Goal: Complete application form

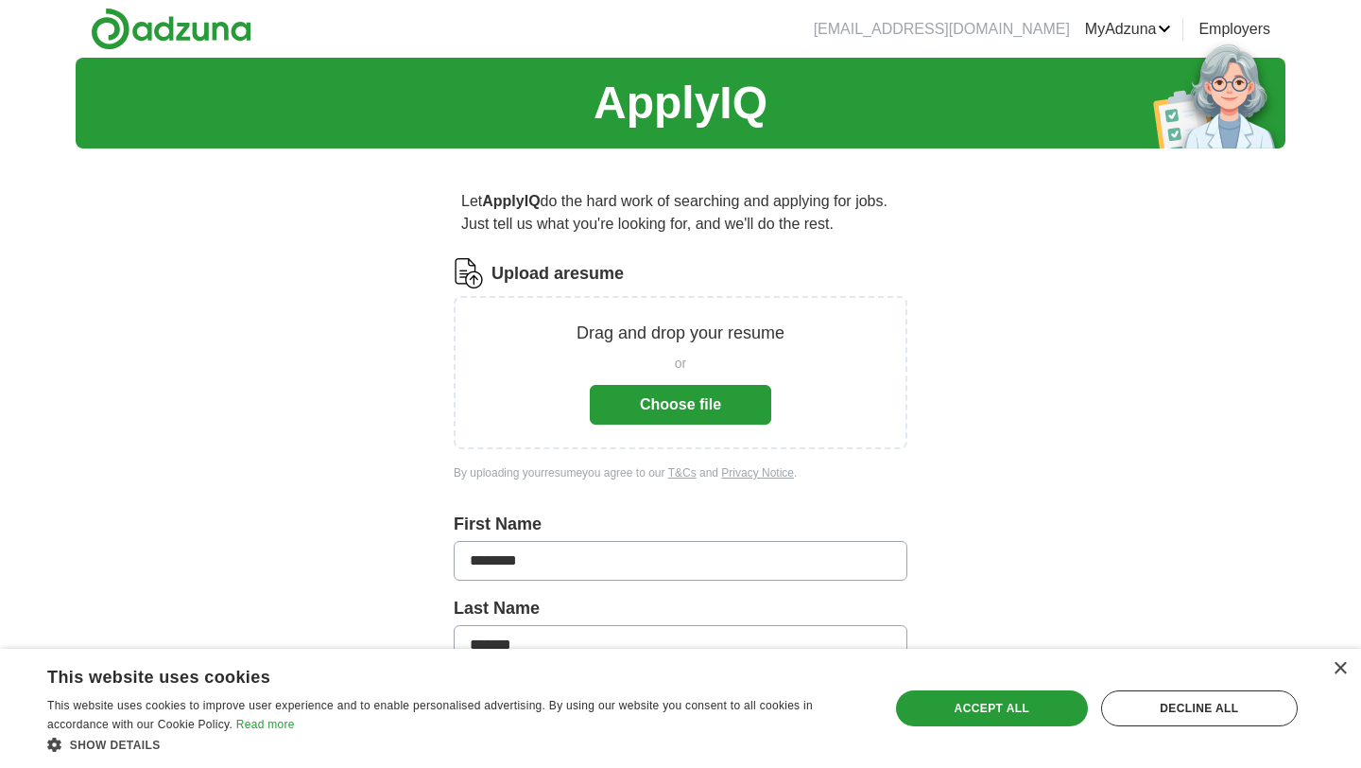
click at [684, 407] on button "Choose file" at bounding box center [680, 405] width 181 height 40
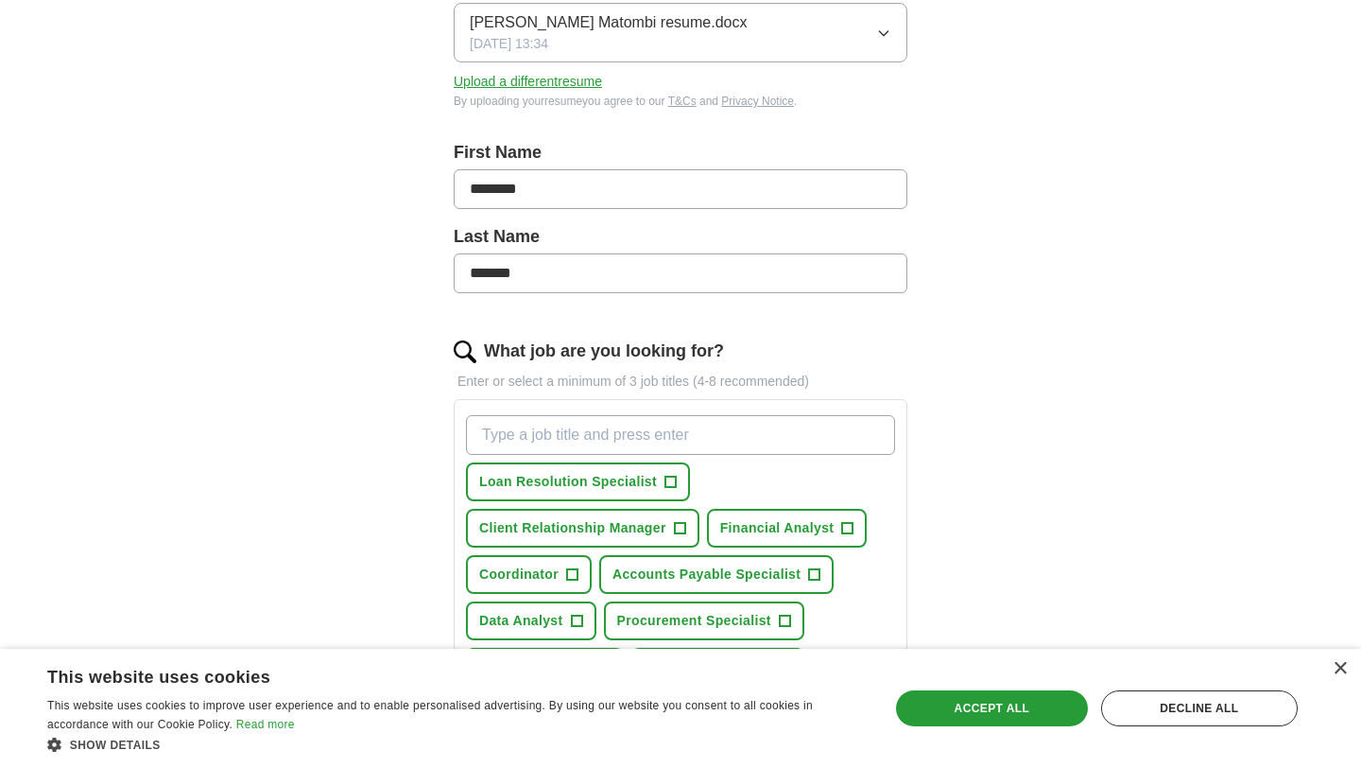
scroll to position [327, 0]
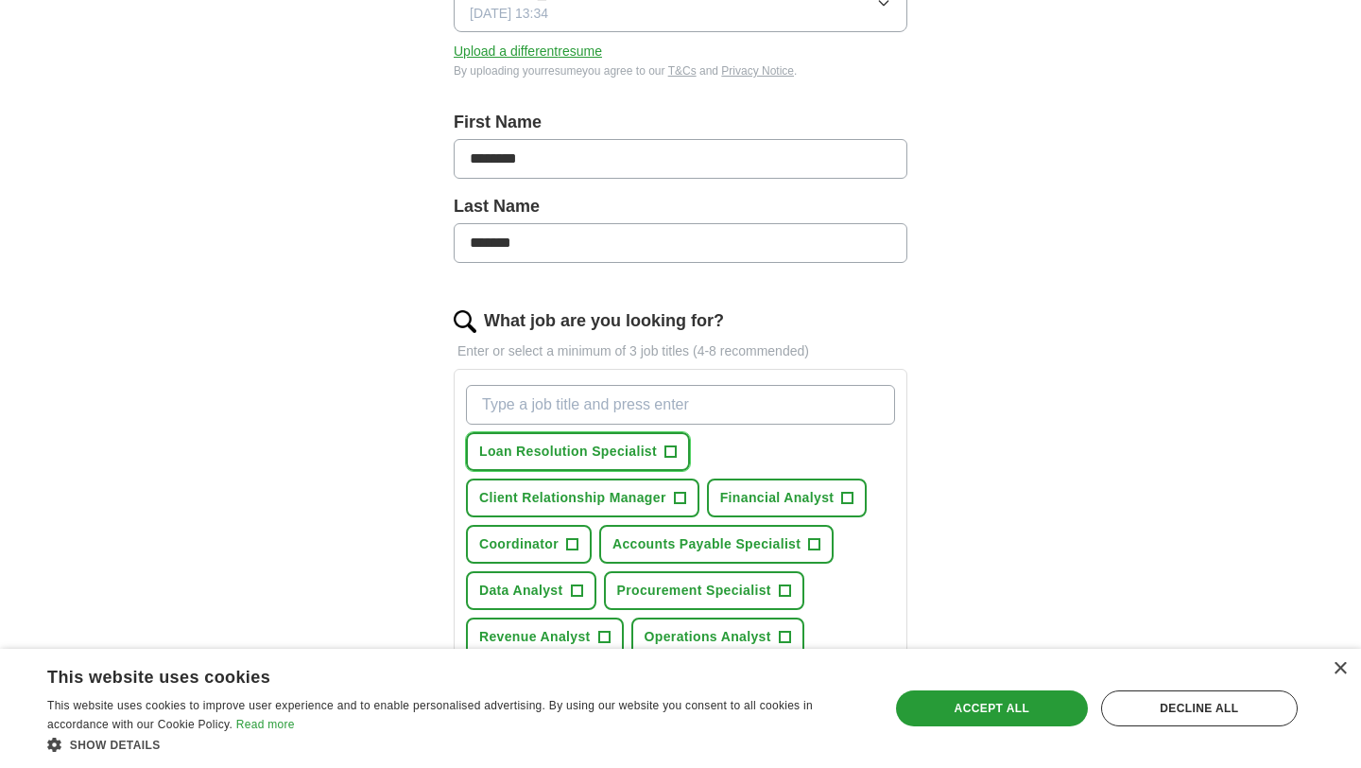
click at [672, 454] on span "+" at bounding box center [670, 451] width 11 height 15
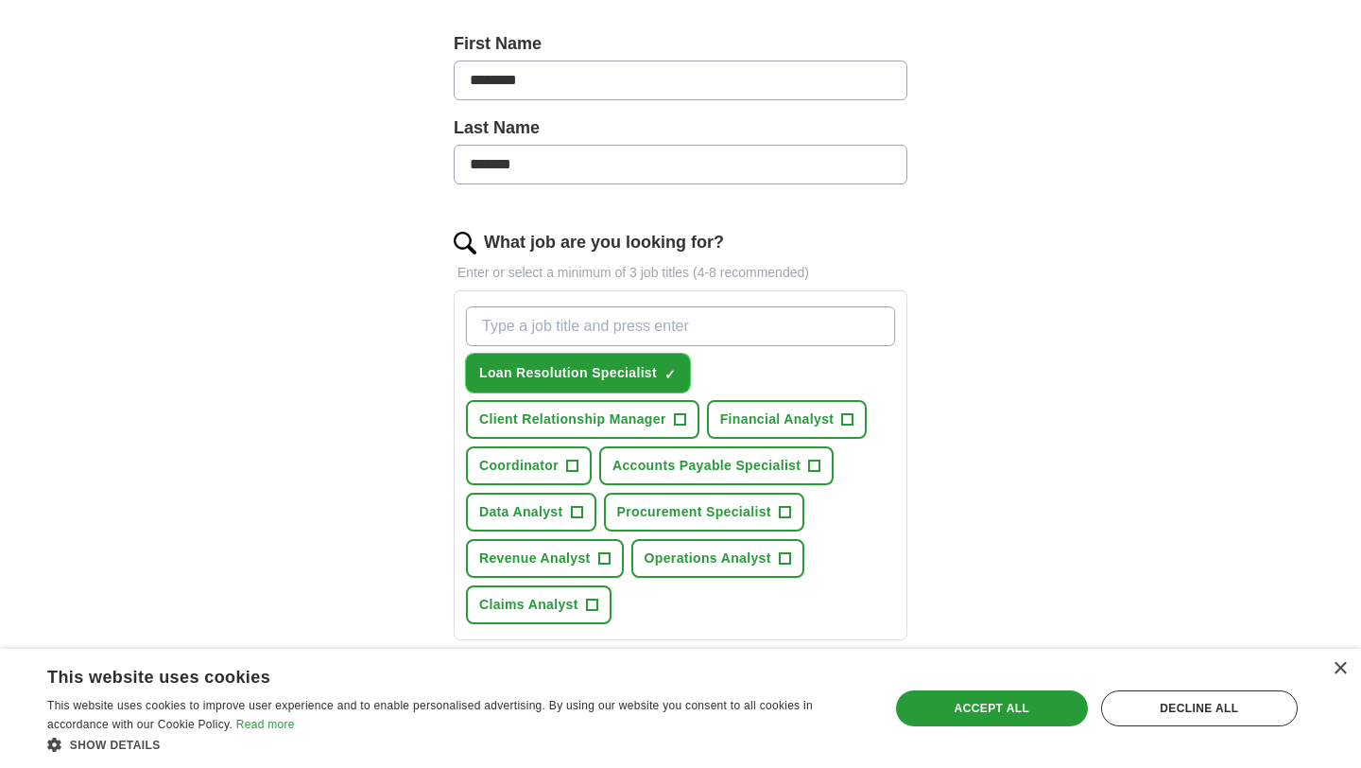
scroll to position [423, 0]
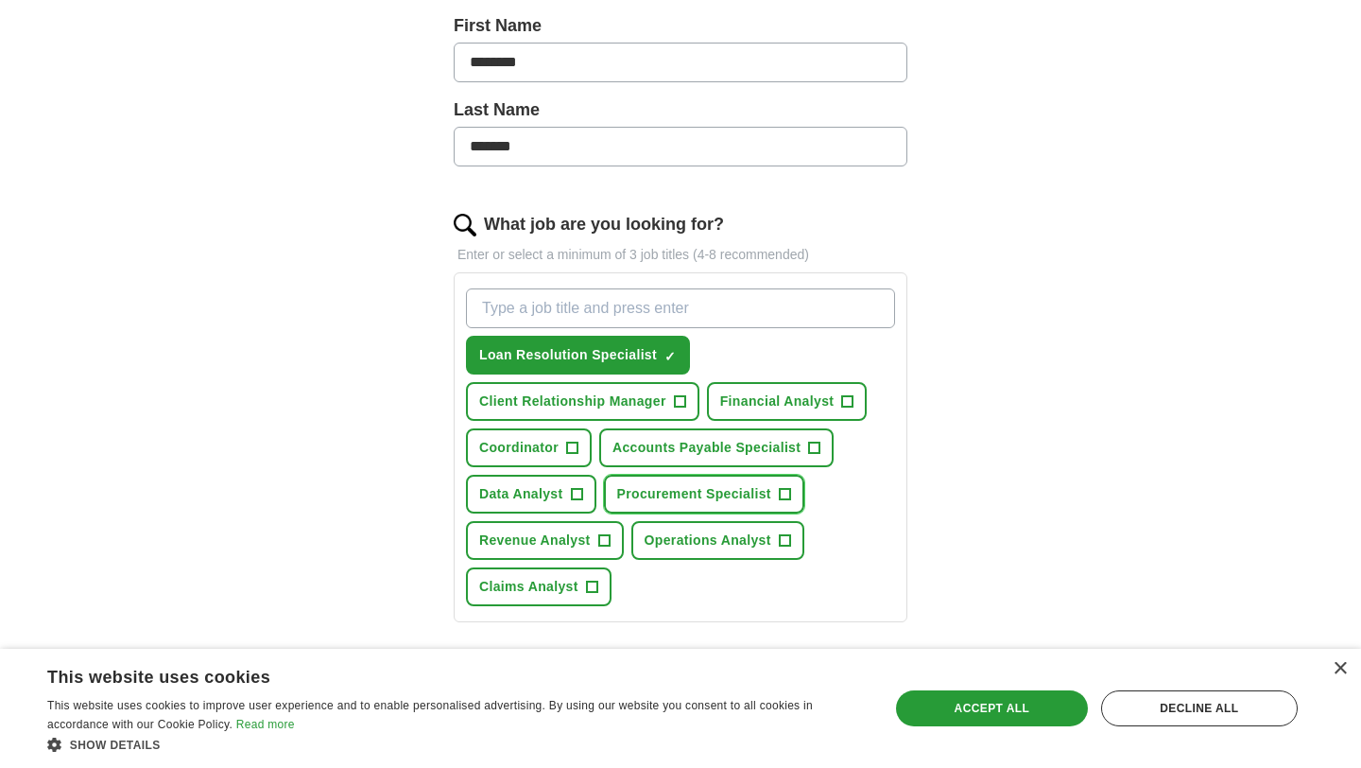
click at [788, 494] on span "+" at bounding box center [784, 494] width 11 height 15
click at [784, 543] on span "+" at bounding box center [784, 540] width 11 height 15
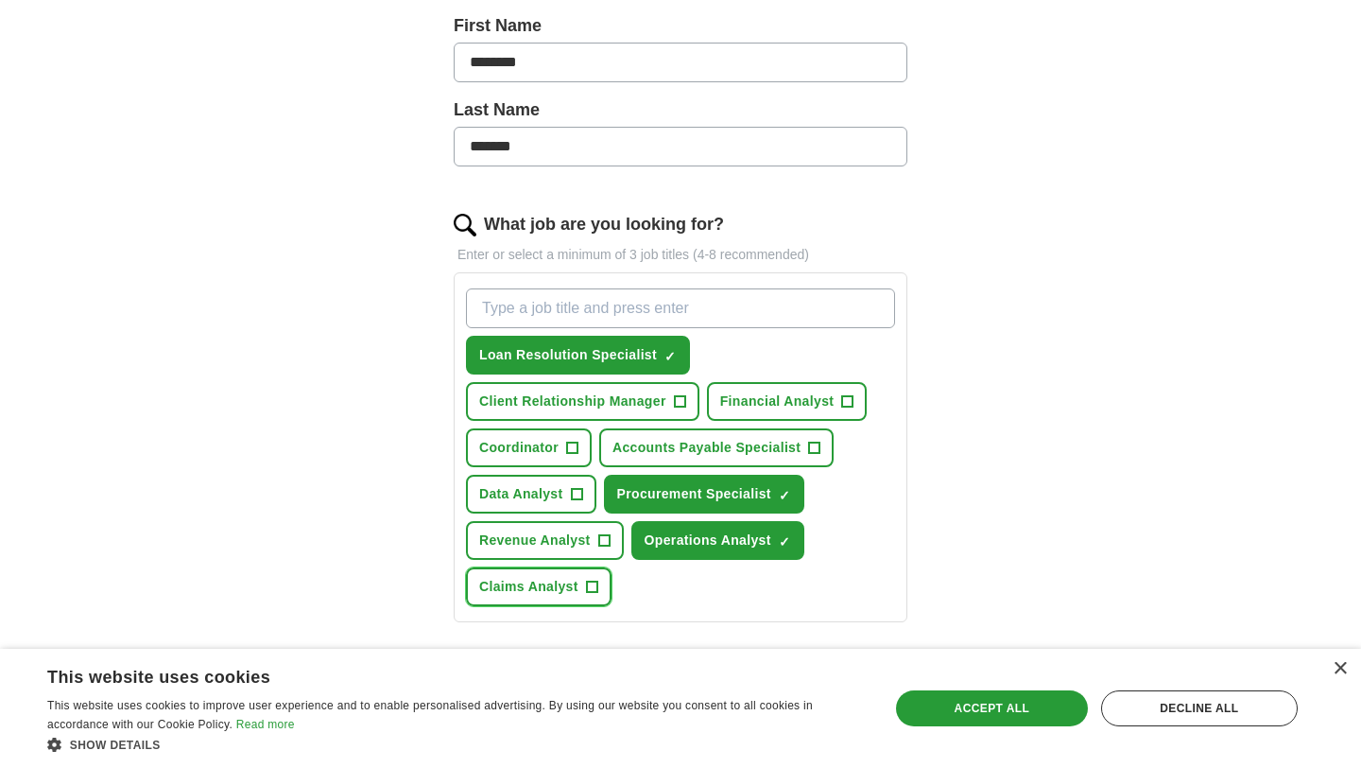
click at [592, 591] on span "+" at bounding box center [591, 586] width 11 height 15
click at [605, 544] on span "+" at bounding box center [603, 540] width 11 height 15
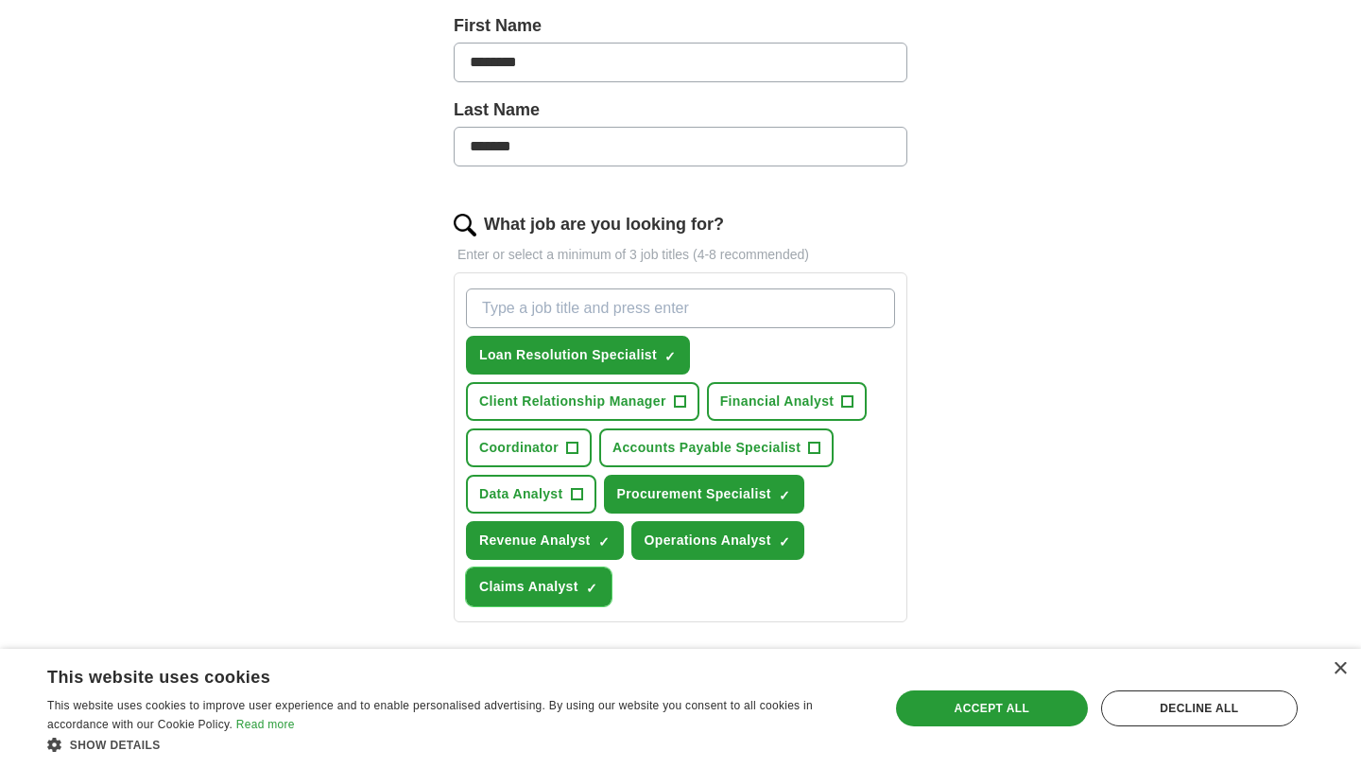
click at [0, 0] on span "×" at bounding box center [0, 0] width 0 height 0
click at [612, 541] on button "Revenue Analyst ✓ ×" at bounding box center [545, 540] width 158 height 39
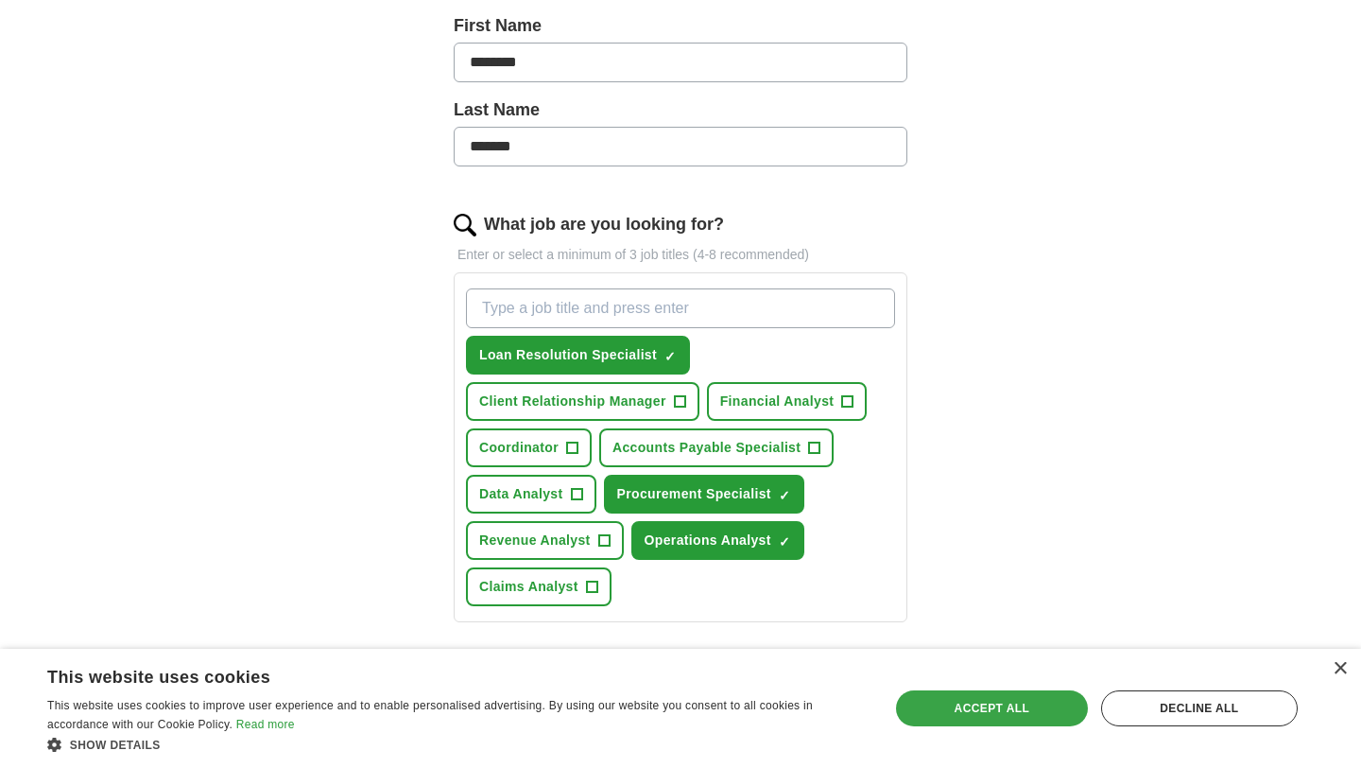
click at [1009, 705] on div "Accept all" at bounding box center [992, 708] width 192 height 36
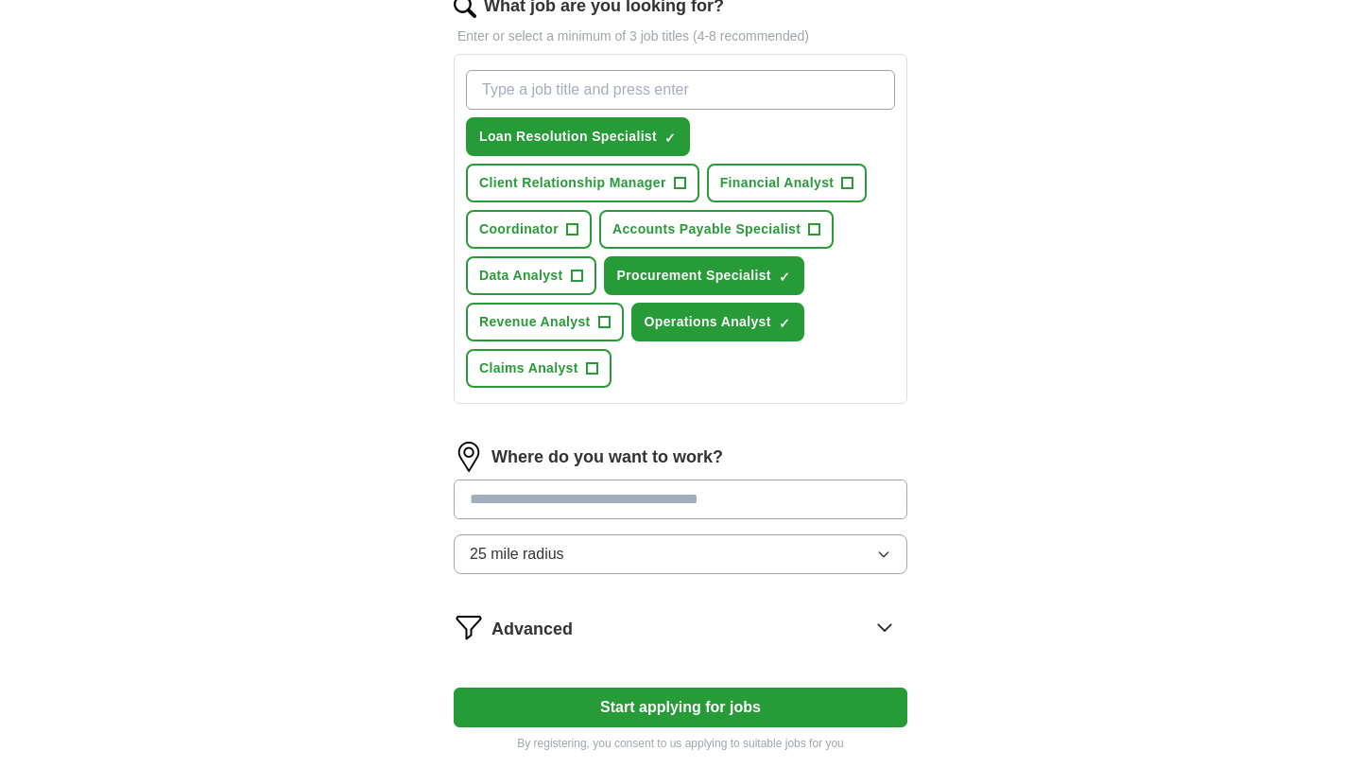
scroll to position [655, 0]
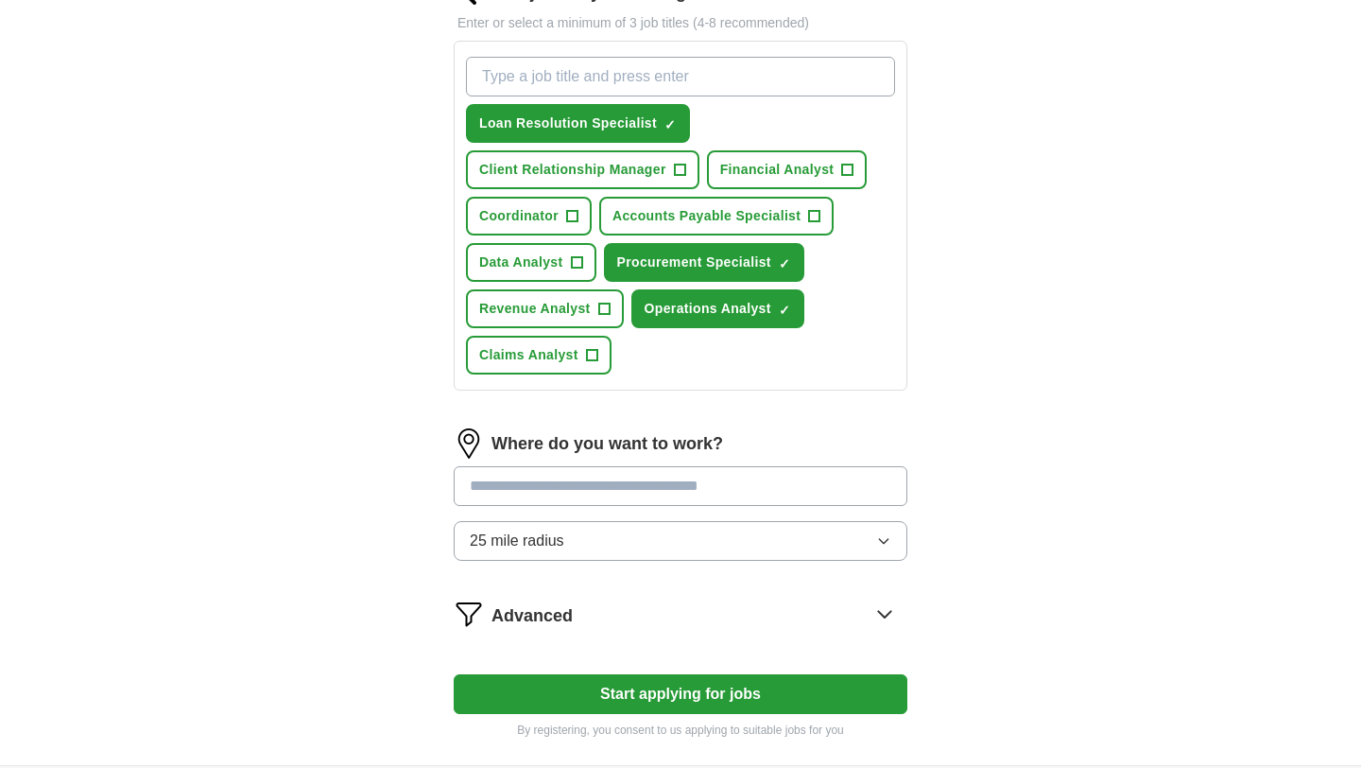
click at [752, 498] on input at bounding box center [681, 486] width 454 height 40
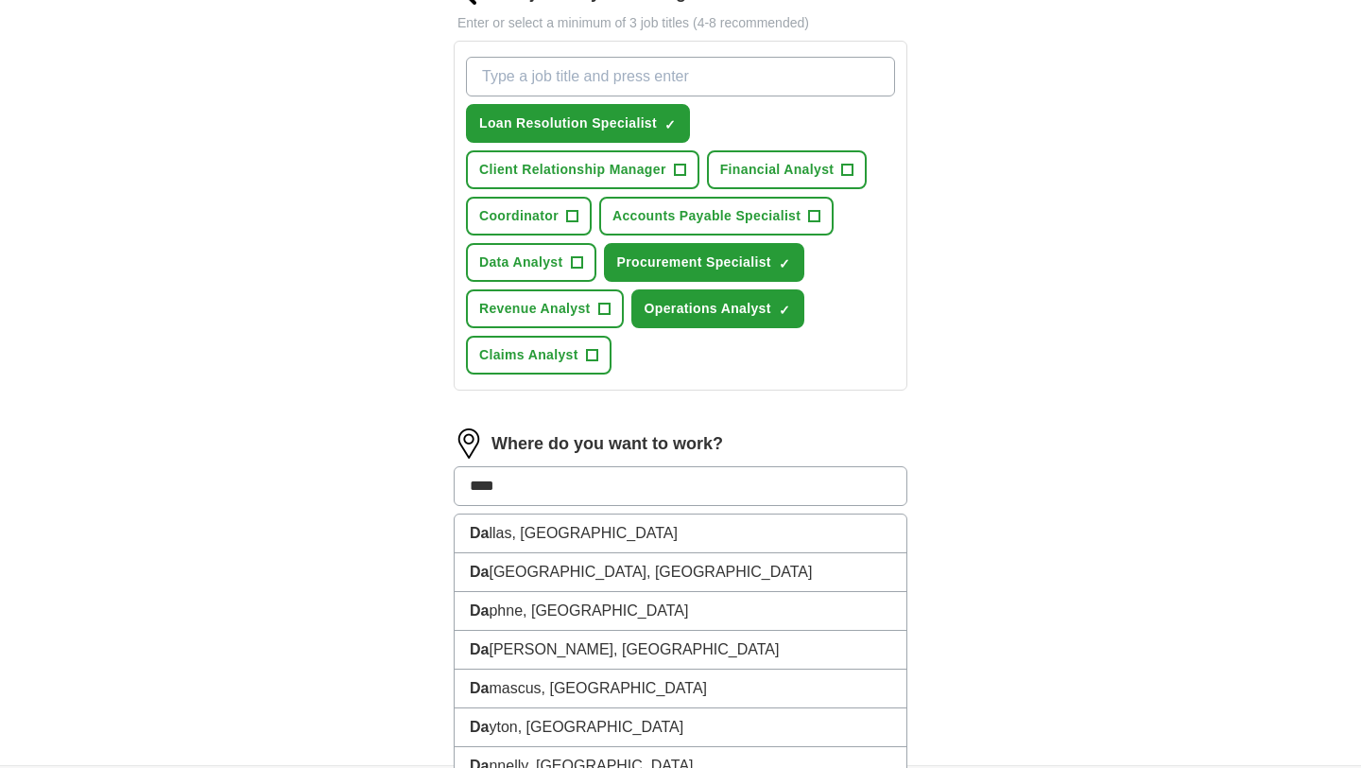
type input "*****"
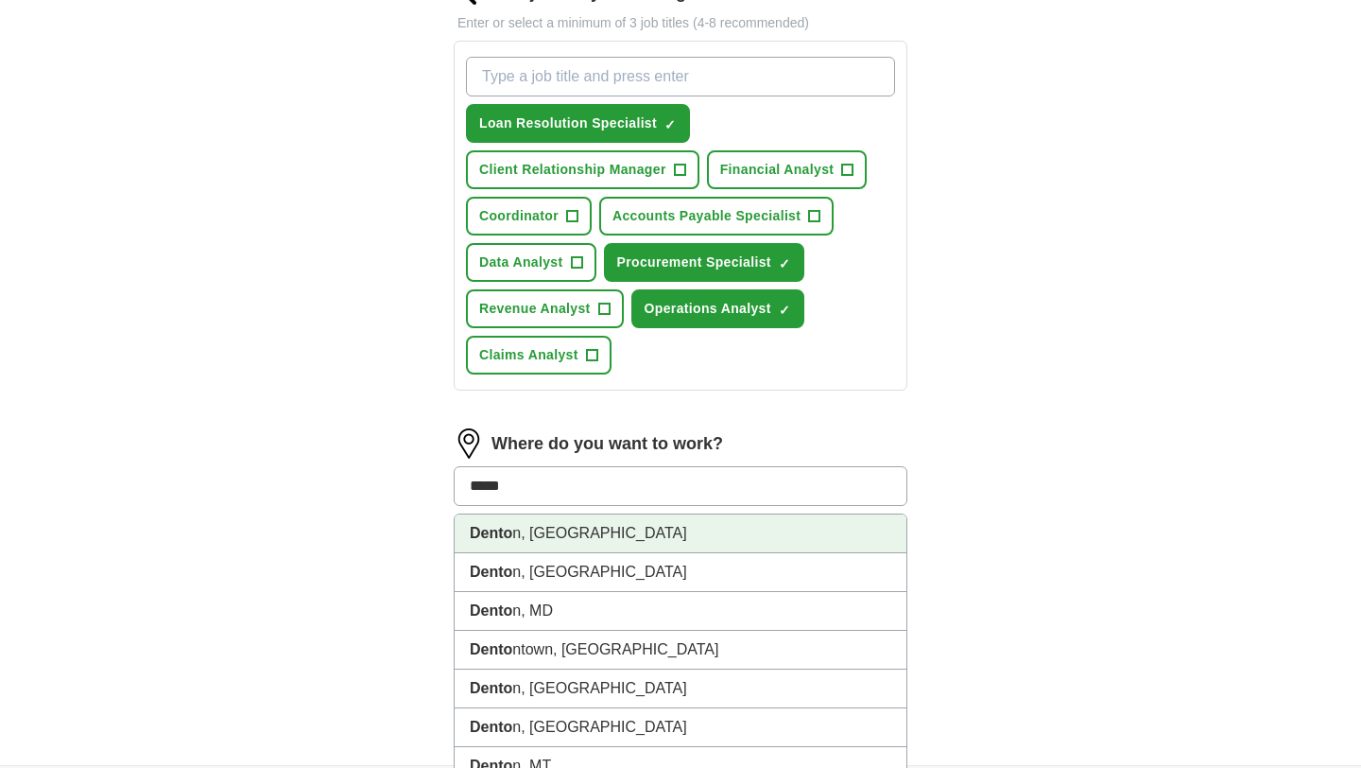
click at [605, 528] on li "Dento n, [GEOGRAPHIC_DATA]" at bounding box center [681, 533] width 452 height 39
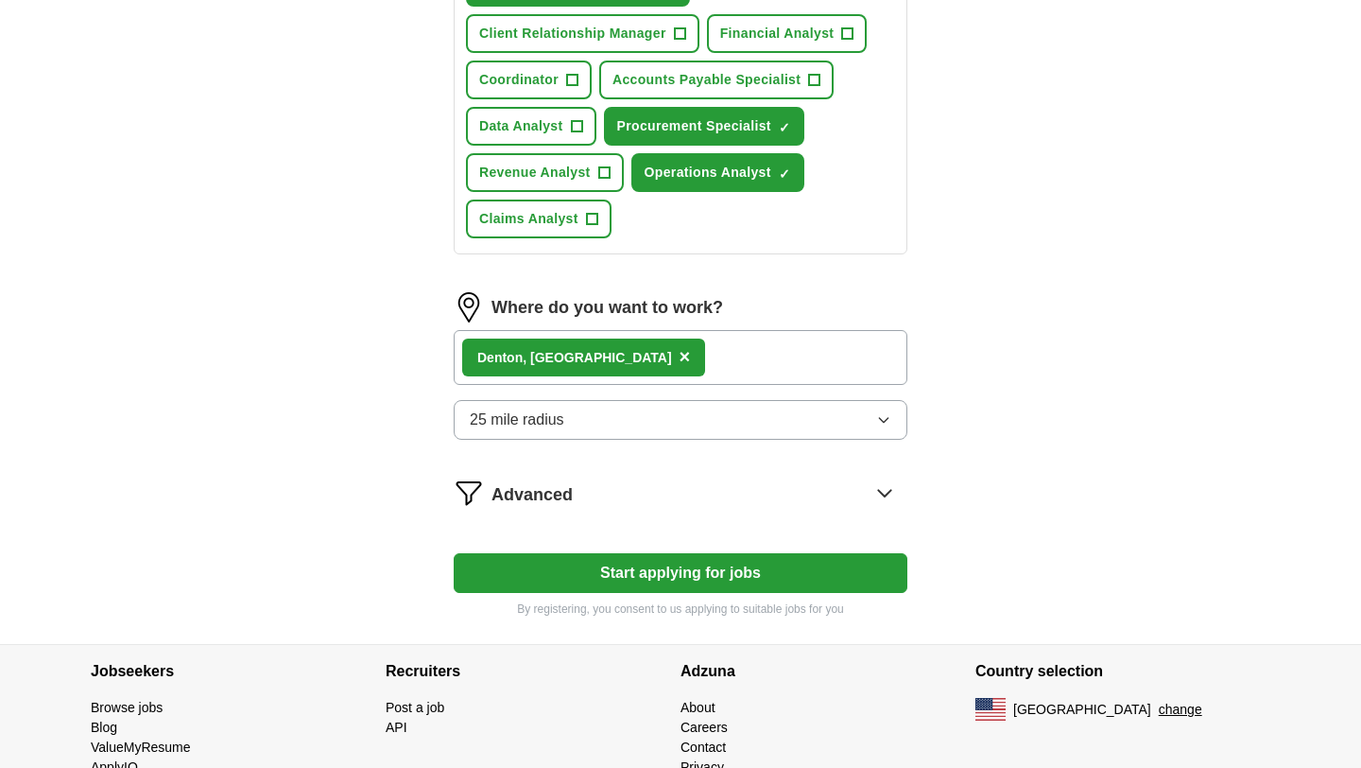
scroll to position [797, 0]
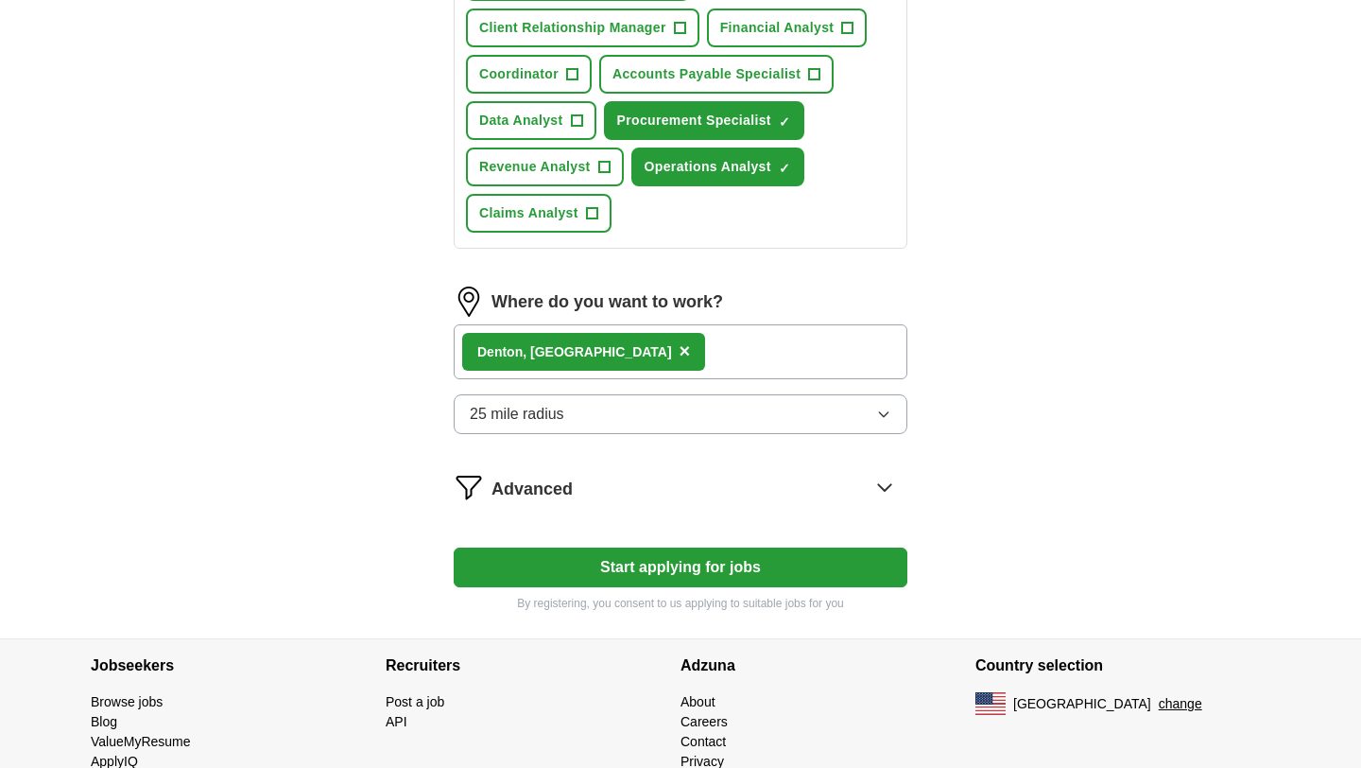
click at [742, 572] on button "Start applying for jobs" at bounding box center [681, 567] width 454 height 40
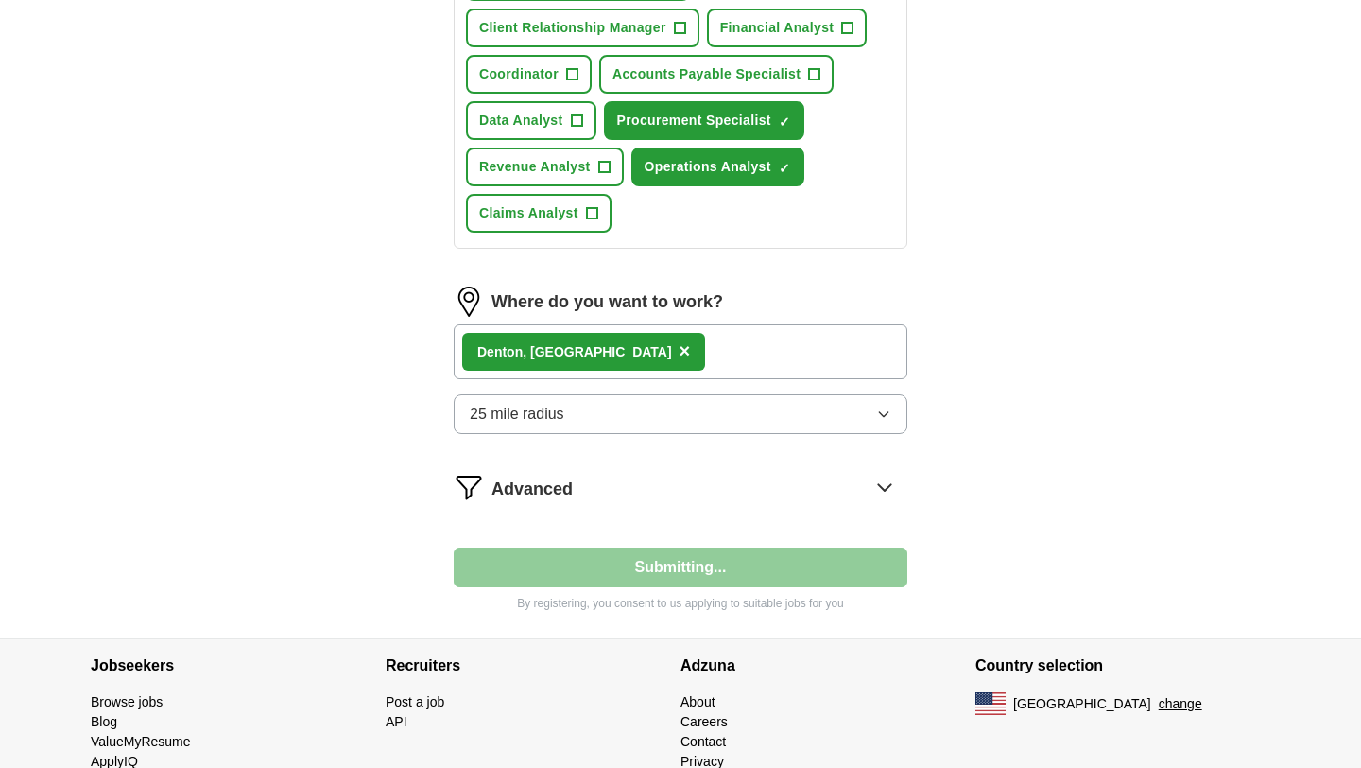
select select "**"
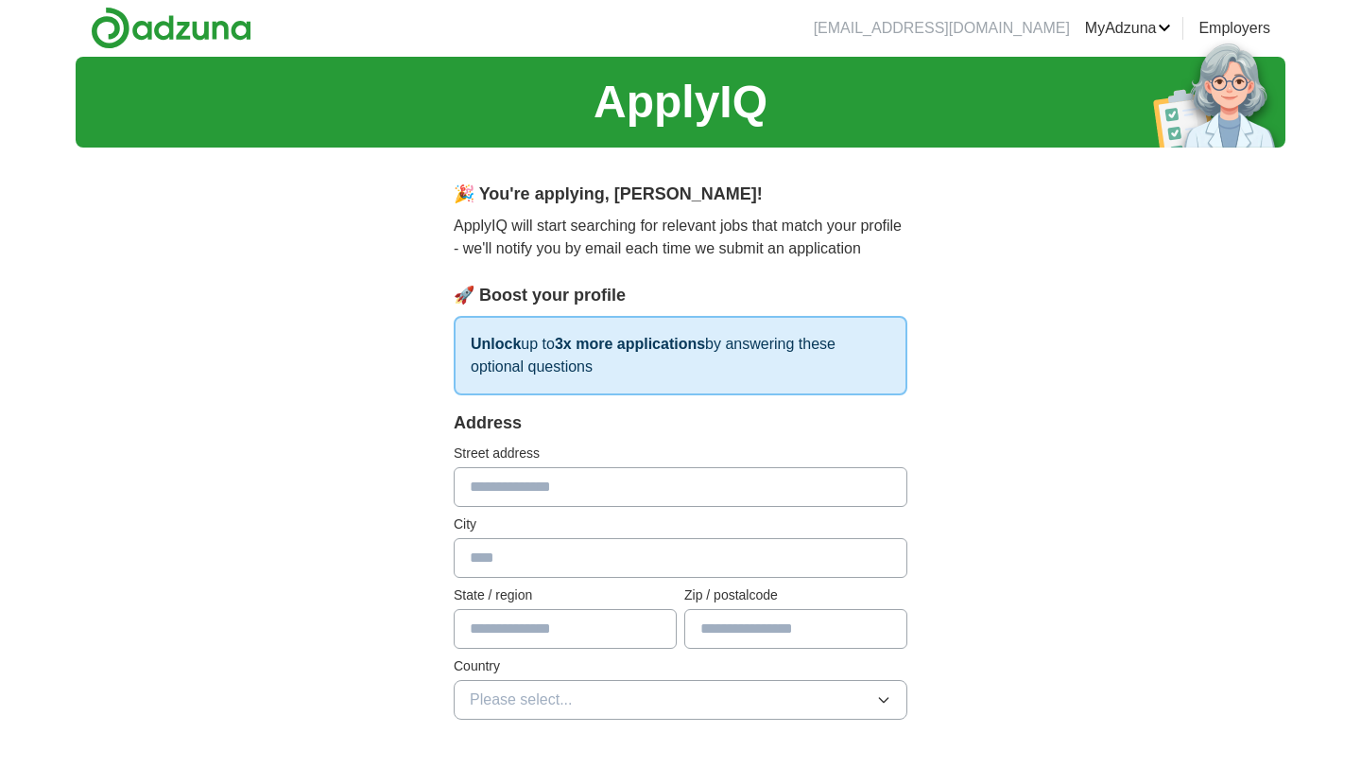
scroll to position [0, 0]
click at [787, 489] on input "text" at bounding box center [681, 488] width 454 height 40
type input "**********"
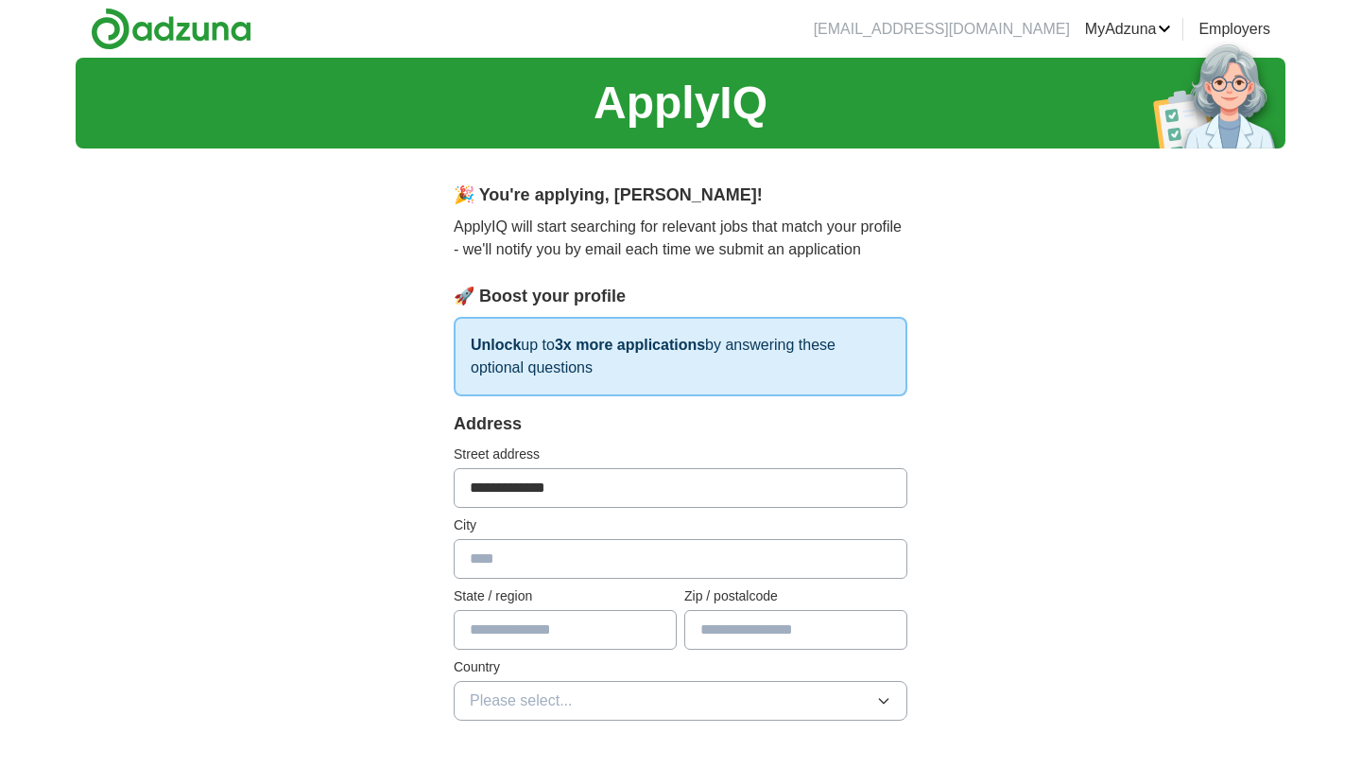
type input "******"
type input "*****"
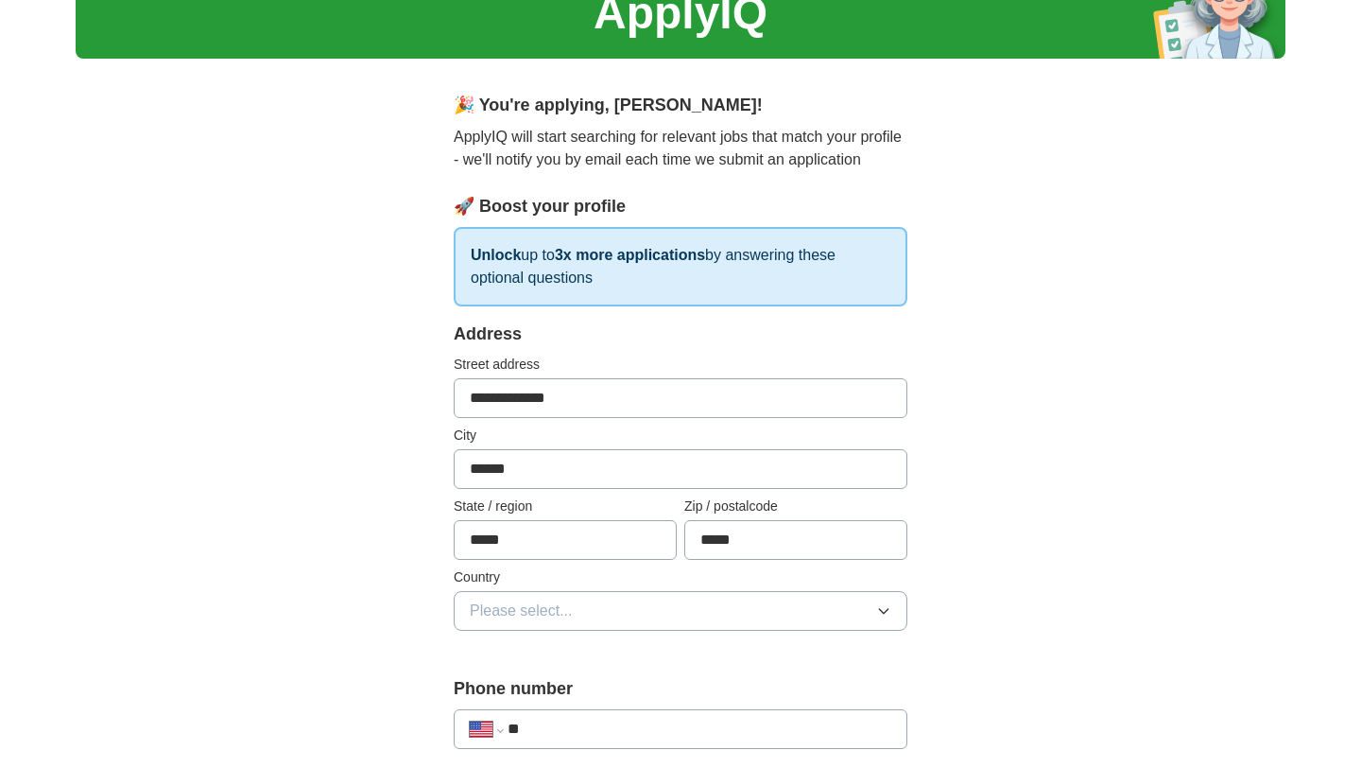
scroll to position [101, 0]
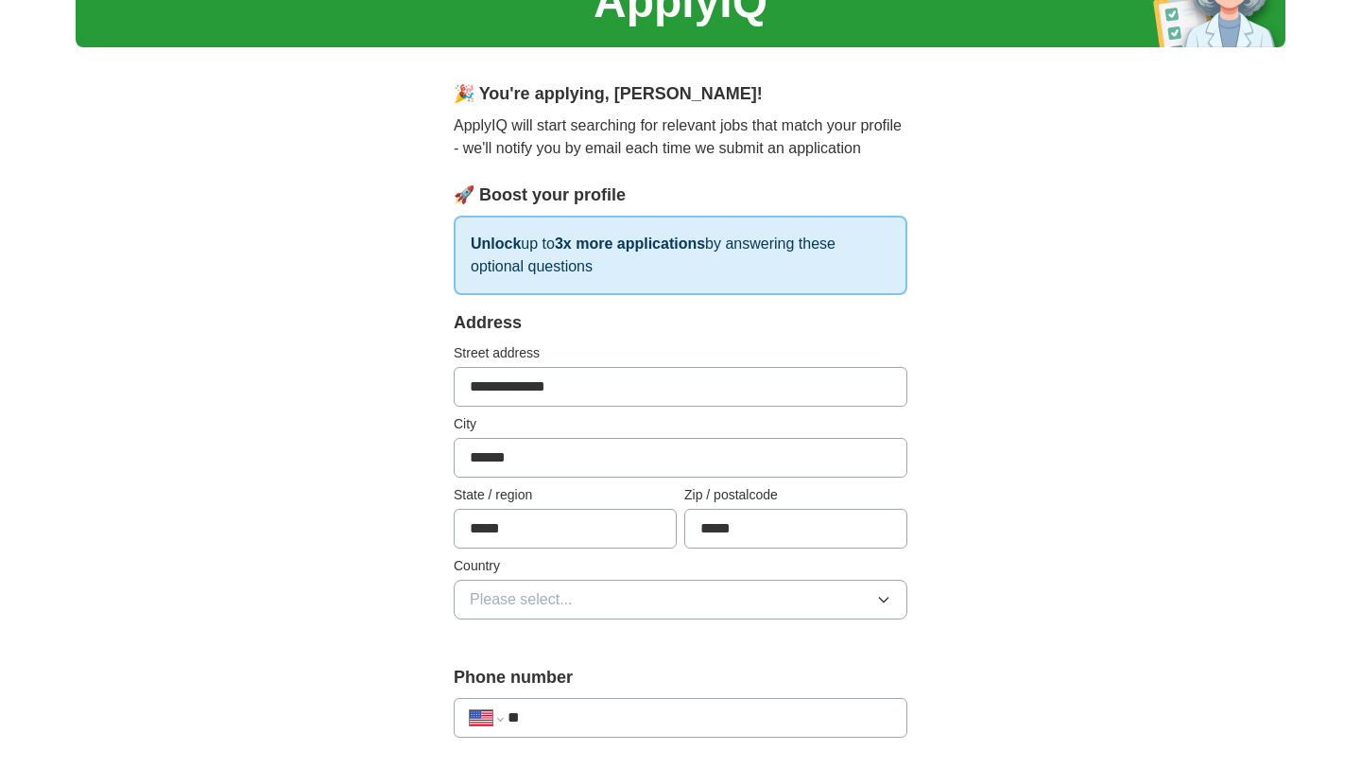
click at [687, 595] on button "Please select..." at bounding box center [681, 599] width 454 height 40
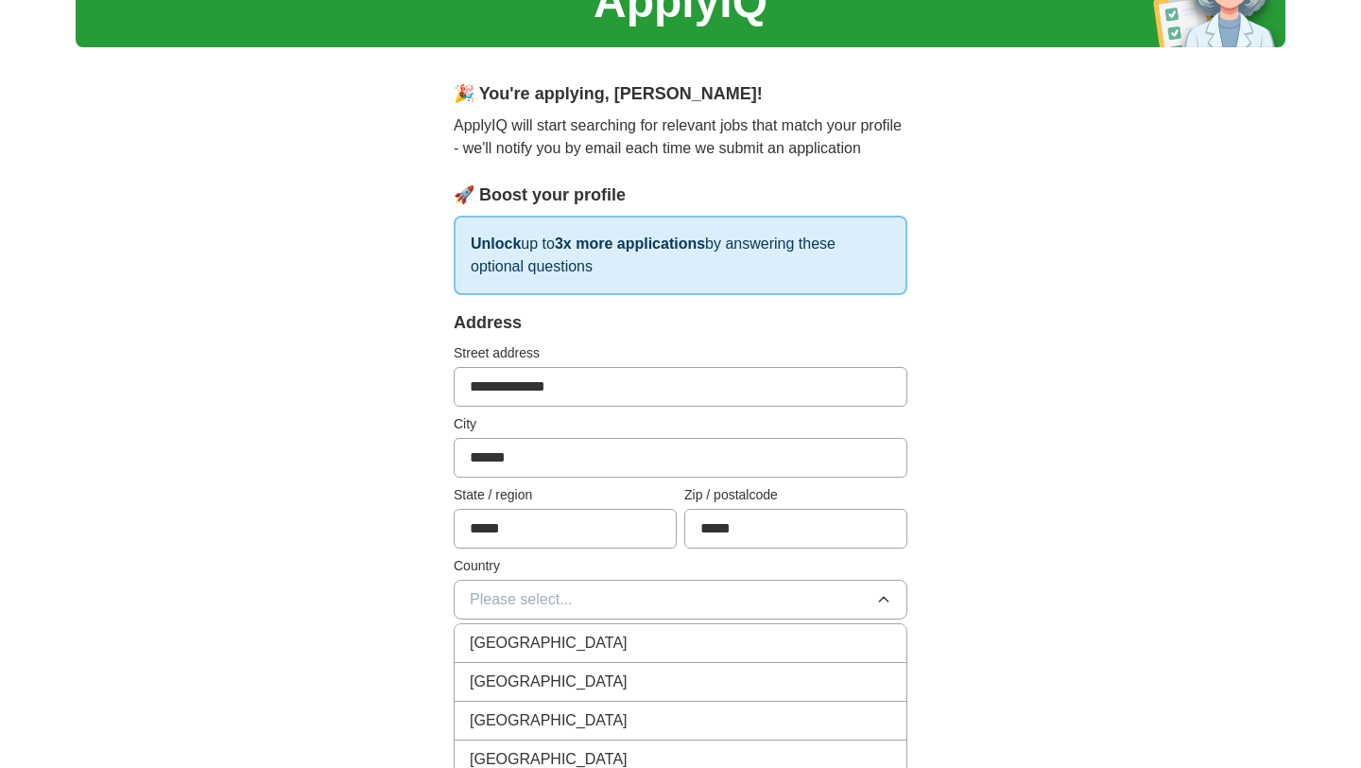
click at [614, 673] on div "[GEOGRAPHIC_DATA]" at bounding box center [681, 681] width 422 height 23
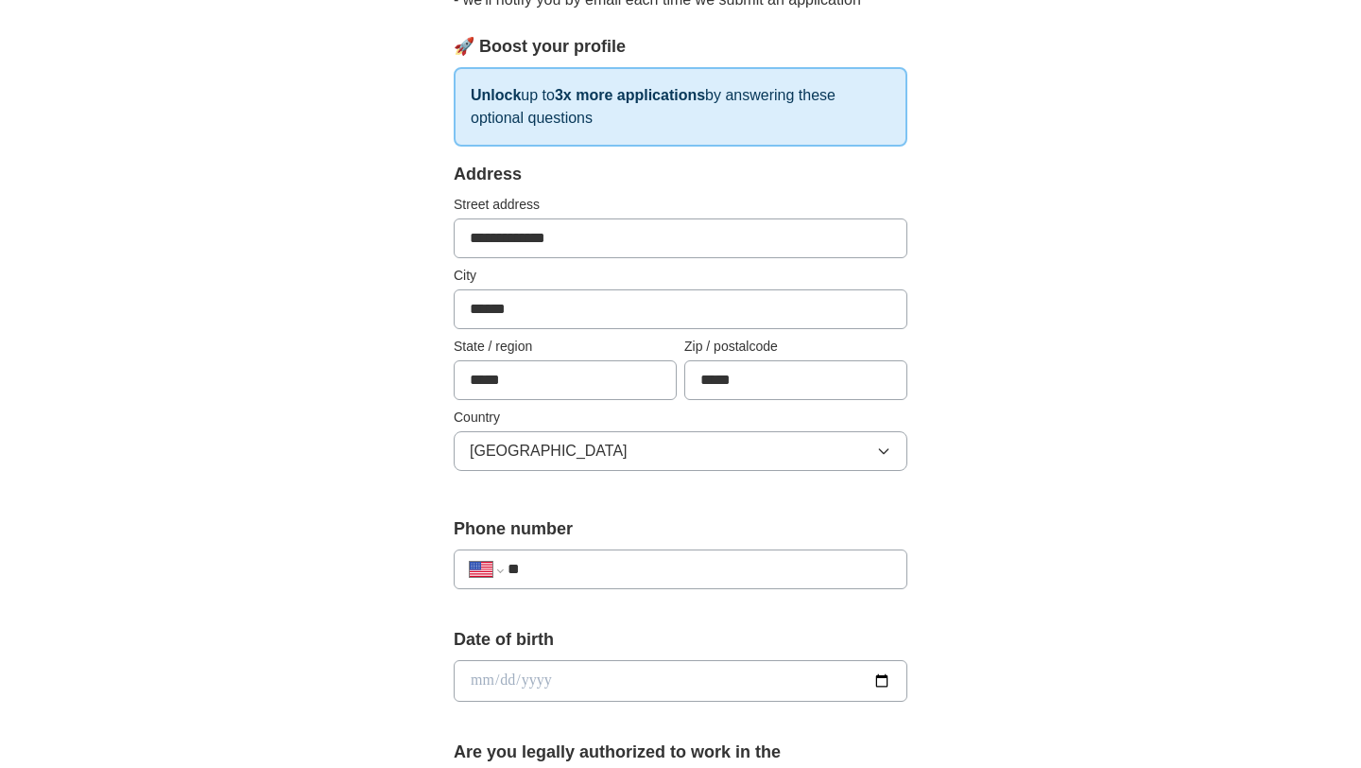
scroll to position [409, 0]
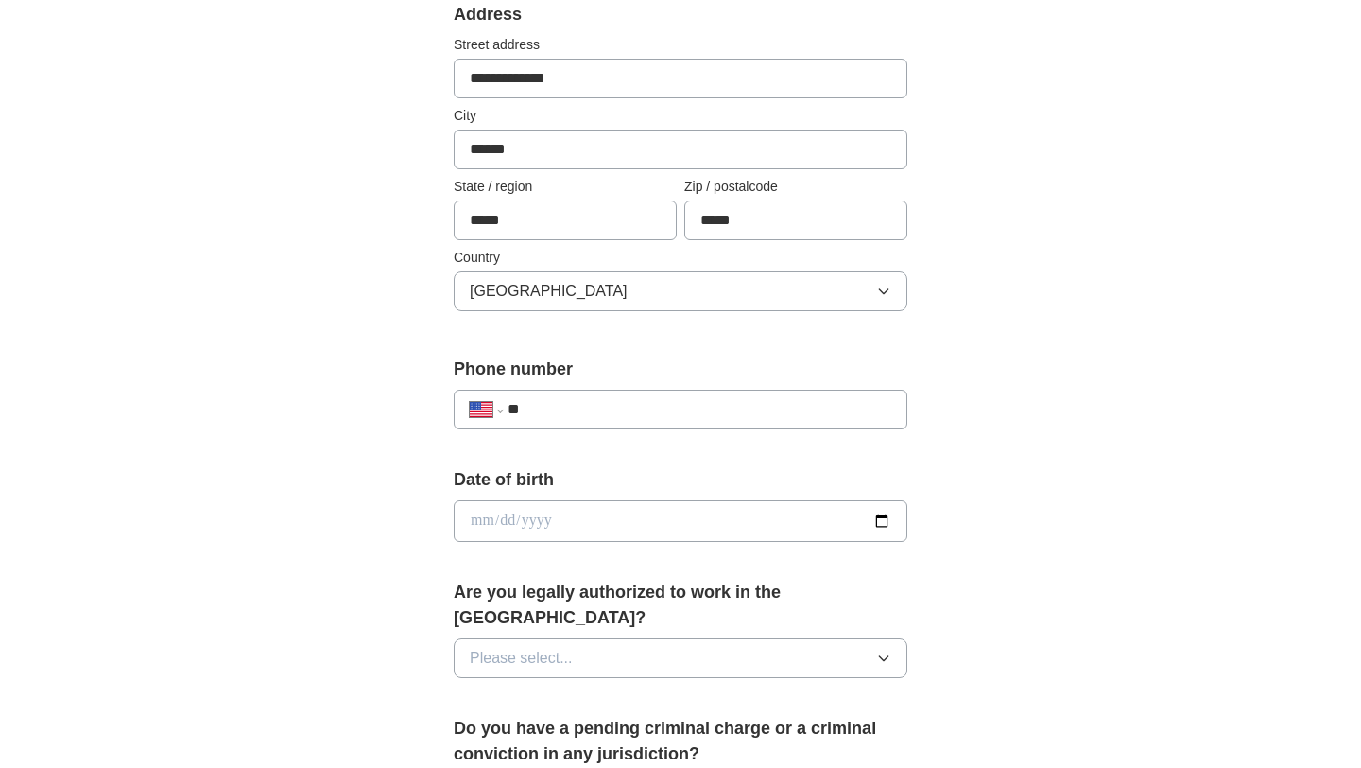
click at [609, 406] on input "**" at bounding box center [700, 409] width 384 height 23
type input "**********"
click at [587, 525] on input "date" at bounding box center [681, 521] width 454 height 42
type input "**********"
click at [625, 638] on button "Please select..." at bounding box center [681, 658] width 454 height 40
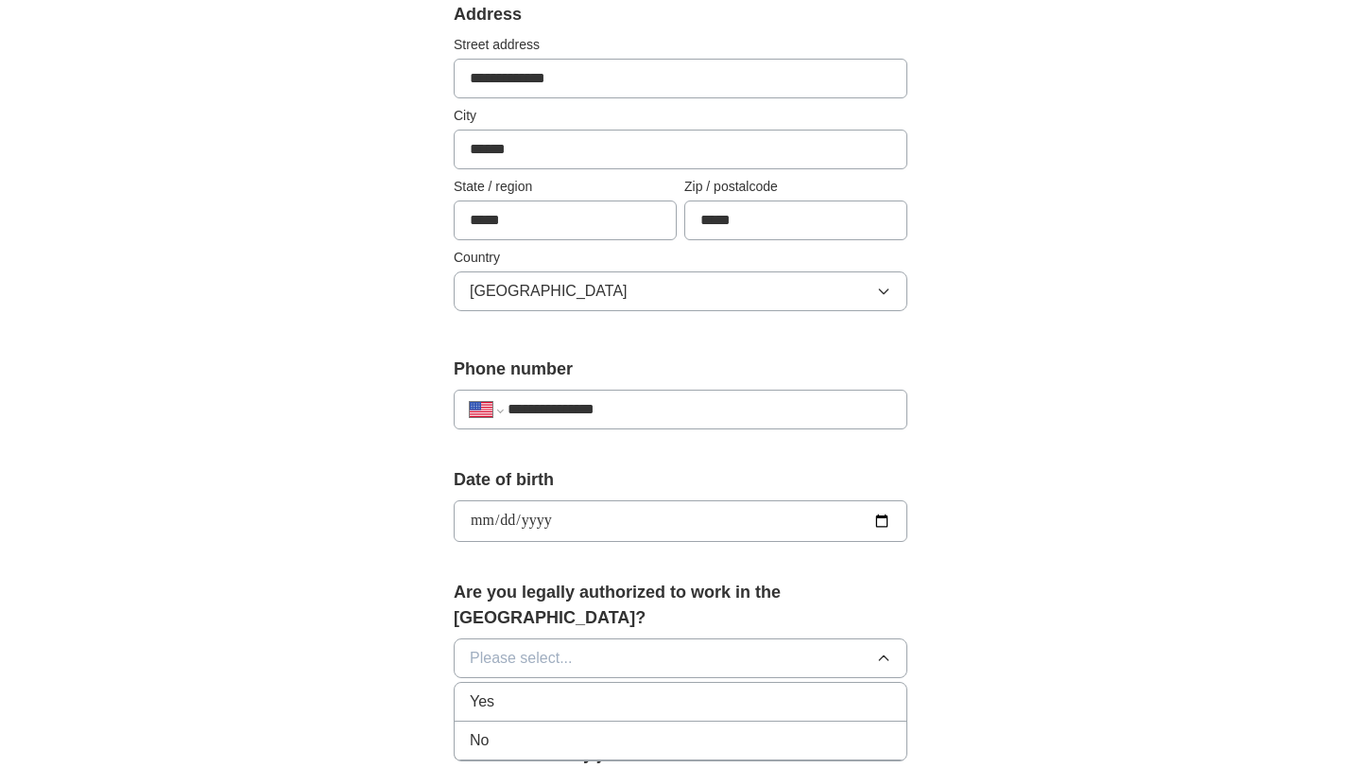
click at [580, 690] on div "Yes" at bounding box center [681, 701] width 422 height 23
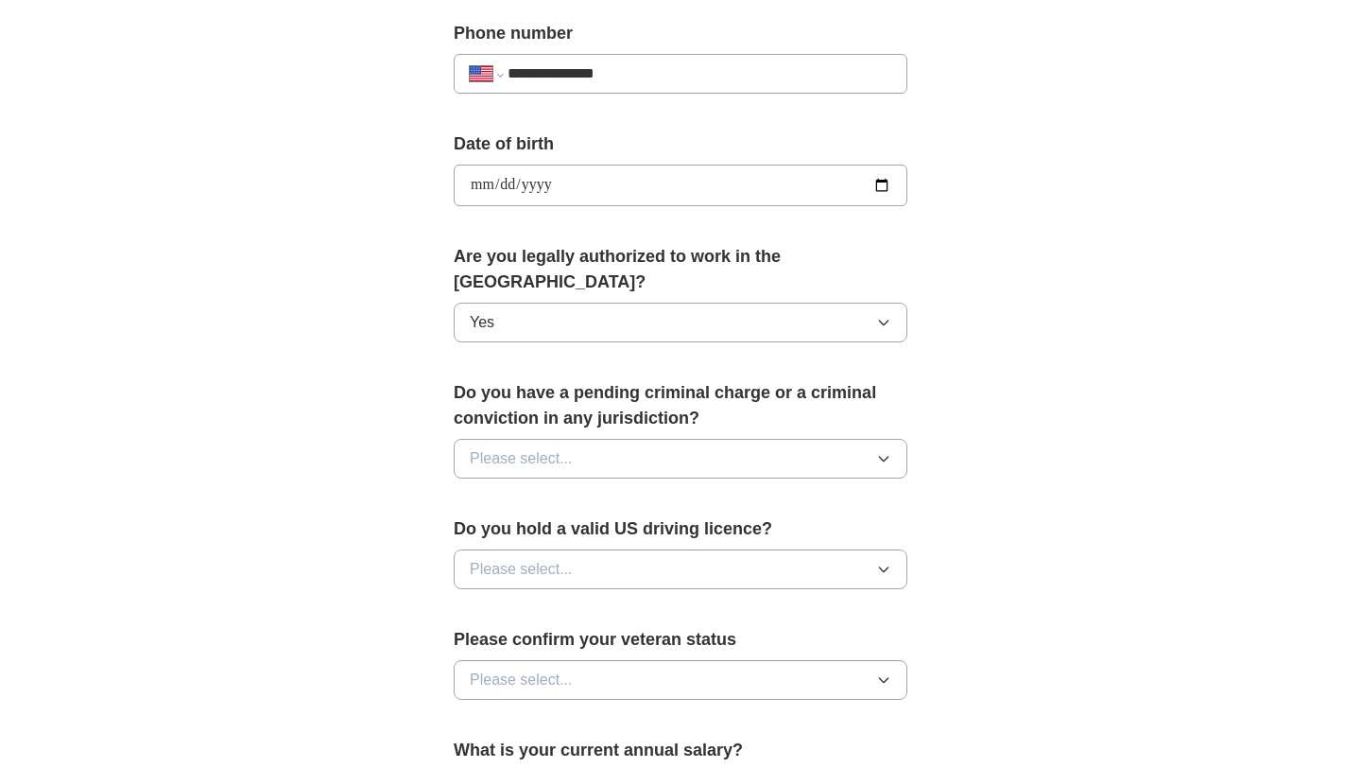
scroll to position [750, 0]
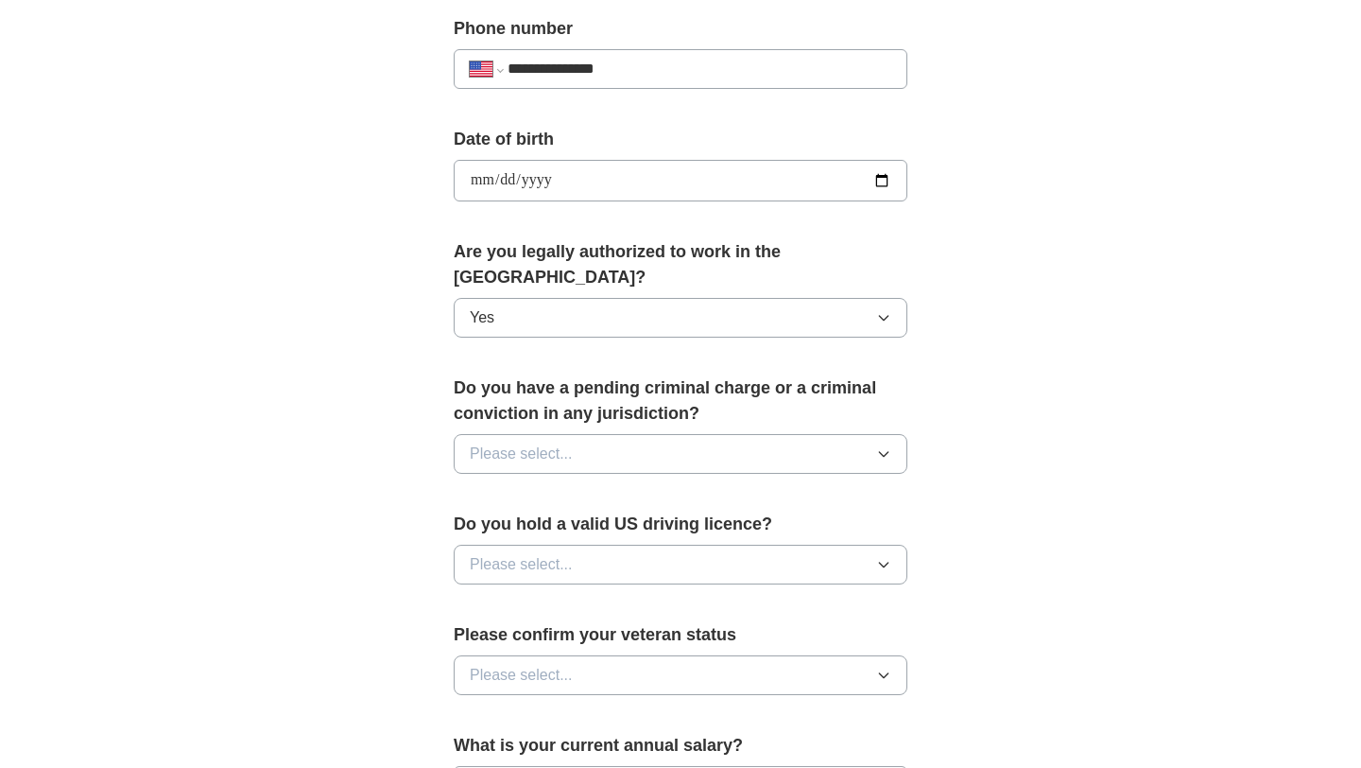
click at [665, 434] on button "Please select..." at bounding box center [681, 454] width 454 height 40
click at [577, 525] on div "No" at bounding box center [681, 536] width 422 height 23
click at [563, 553] on span "Please select..." at bounding box center [521, 564] width 103 height 23
click at [541, 596] on div "Yes" at bounding box center [681, 607] width 422 height 23
click at [588, 655] on button "Please select..." at bounding box center [681, 675] width 454 height 40
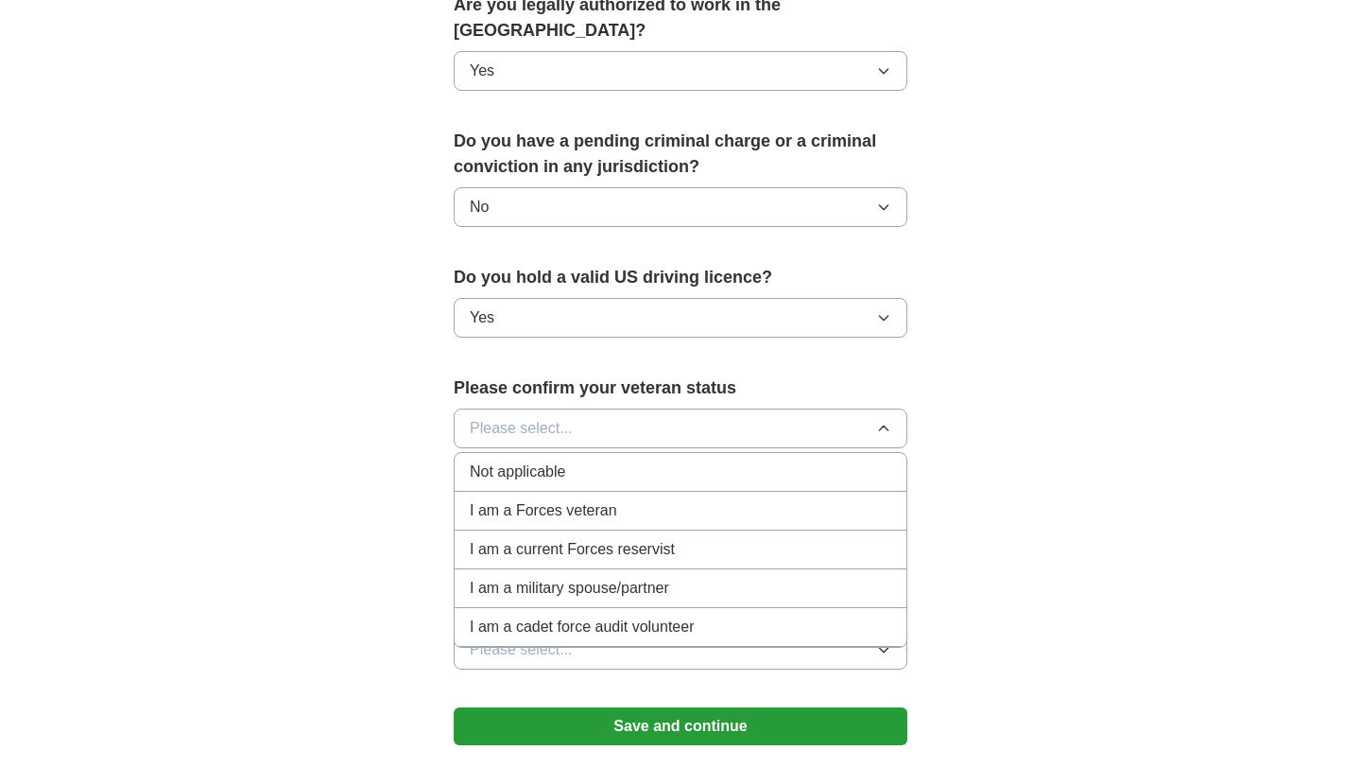
scroll to position [1012, 0]
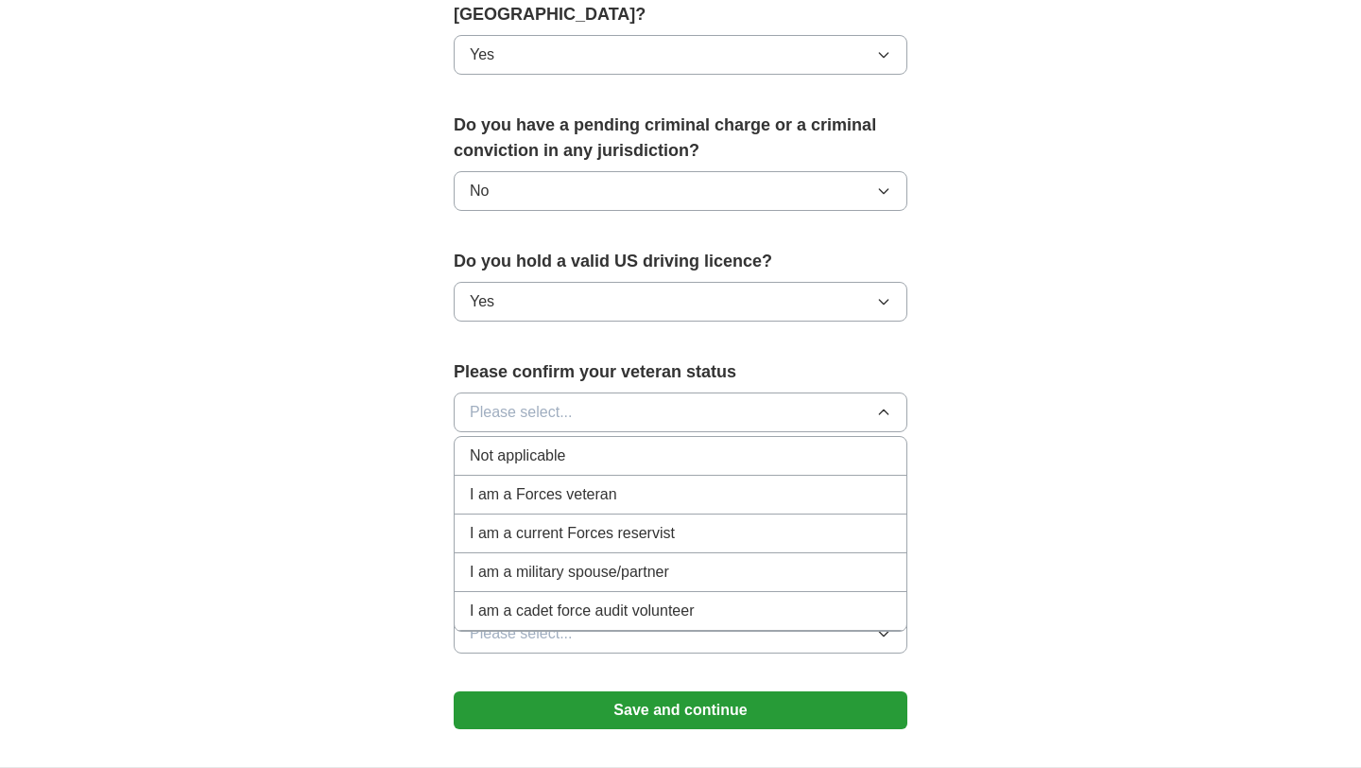
click at [685, 444] on div "Not applicable" at bounding box center [681, 455] width 422 height 23
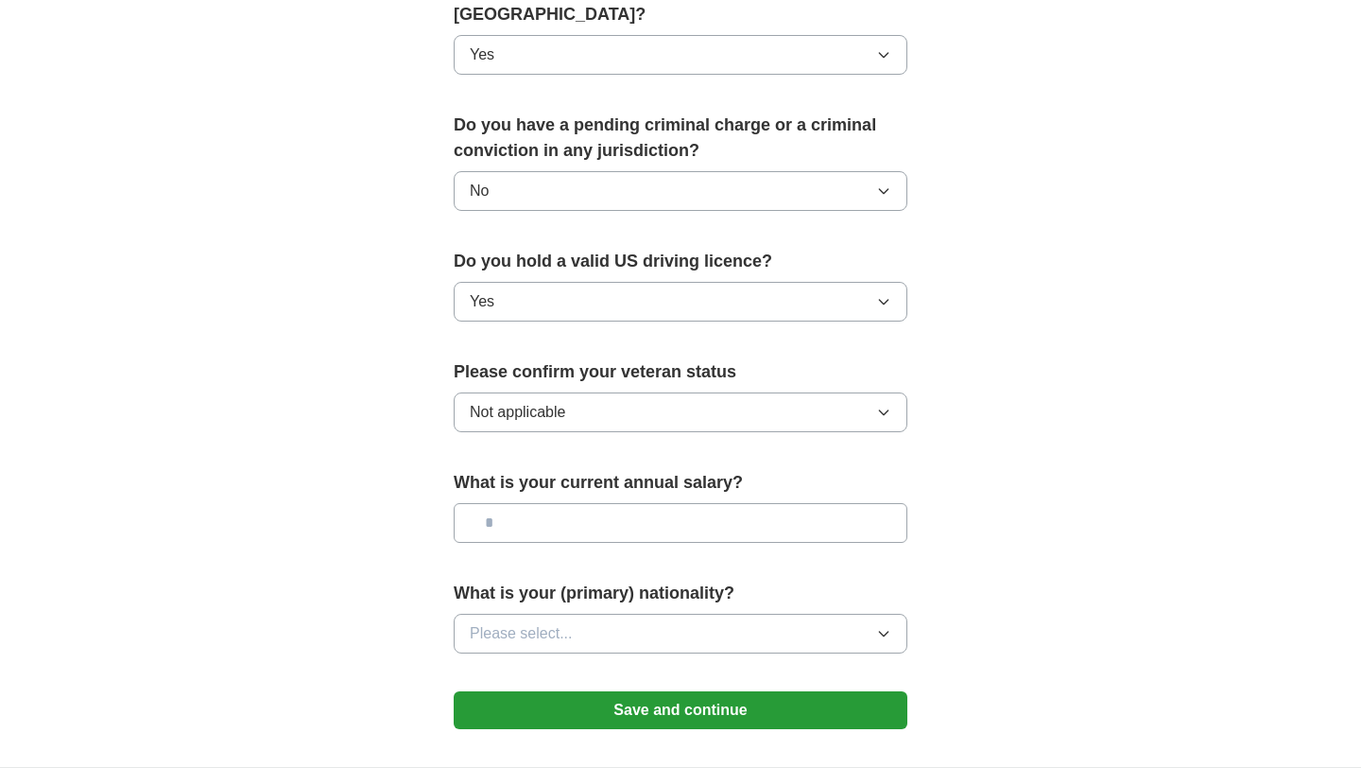
click at [636, 503] on input "text" at bounding box center [681, 523] width 454 height 40
type input "*******"
click at [650, 614] on button "Please select..." at bounding box center [681, 634] width 454 height 40
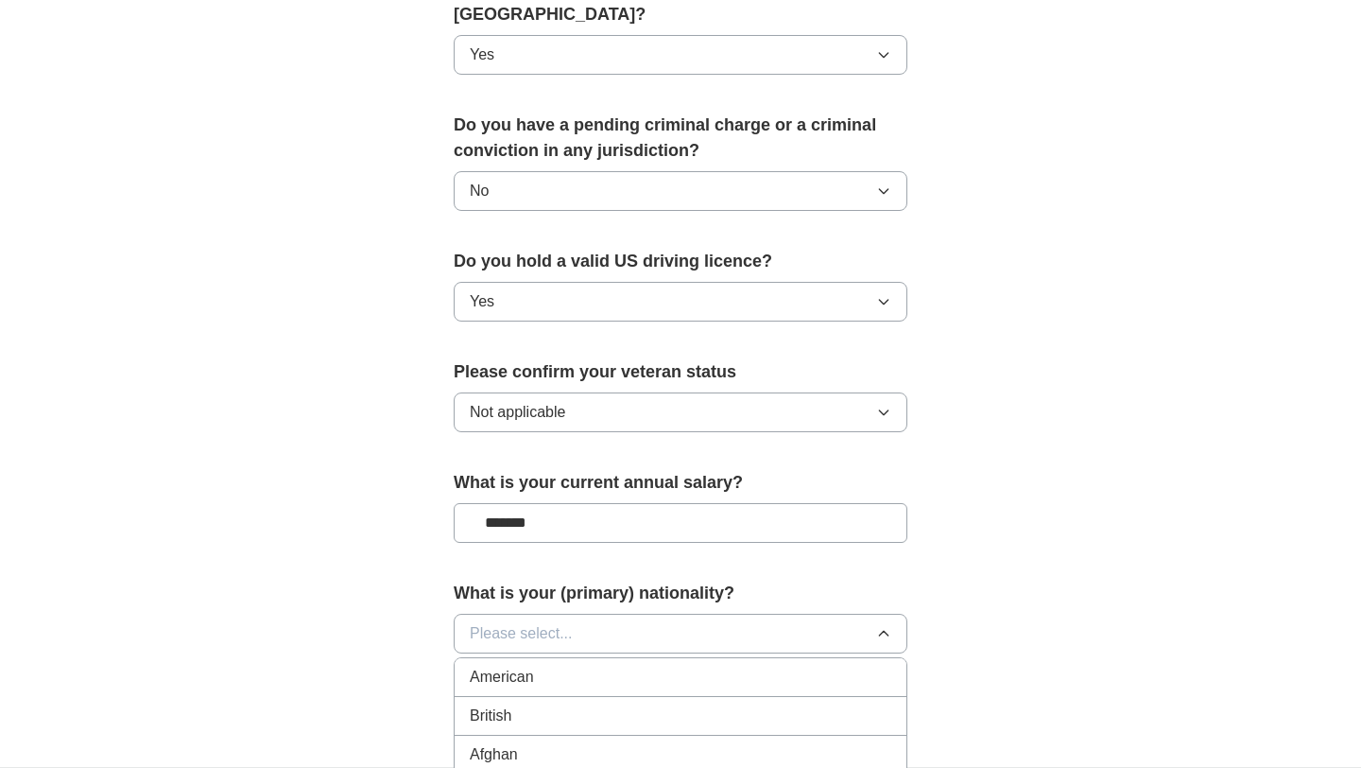
click at [609, 665] on div "American" at bounding box center [681, 676] width 422 height 23
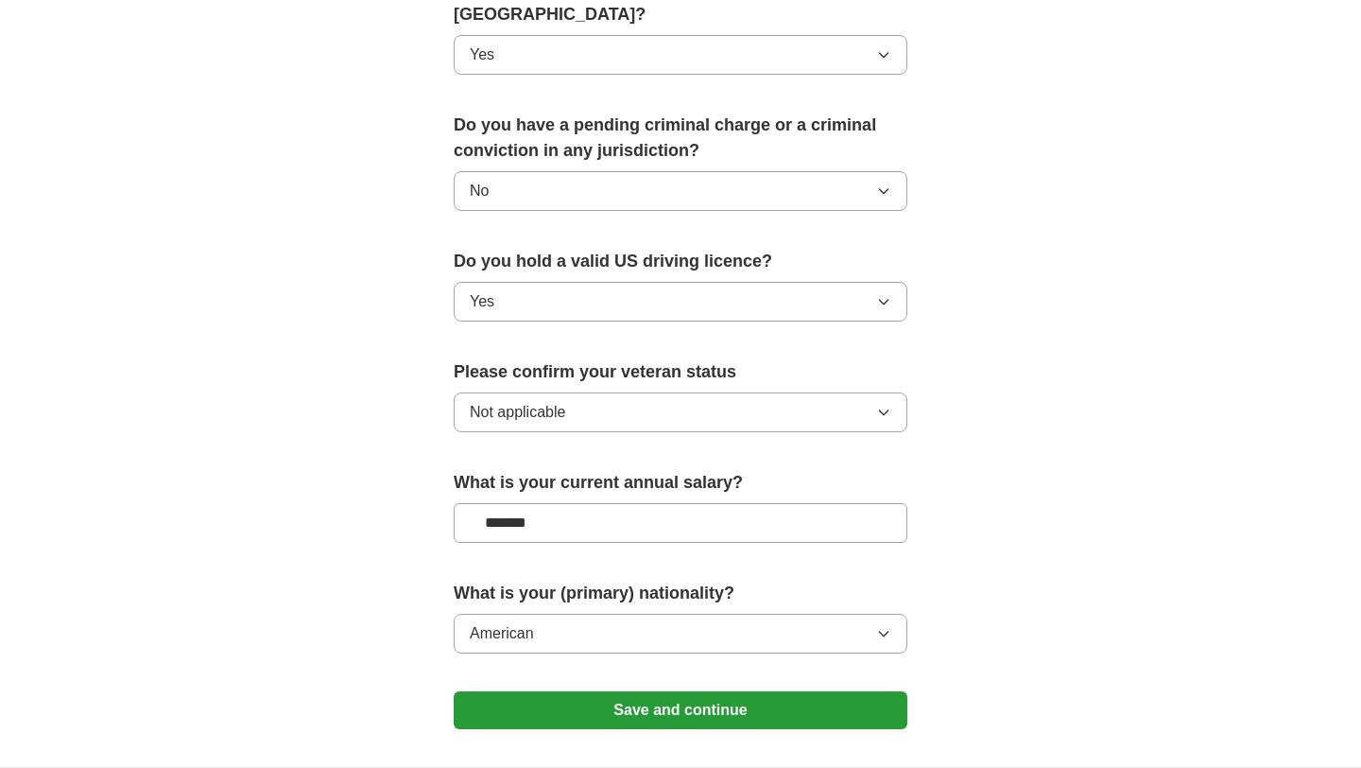
click at [619, 694] on button "Save and continue" at bounding box center [681, 710] width 454 height 38
click at [659, 691] on button "Save and continue" at bounding box center [681, 710] width 454 height 38
